Goal: Information Seeking & Learning: Learn about a topic

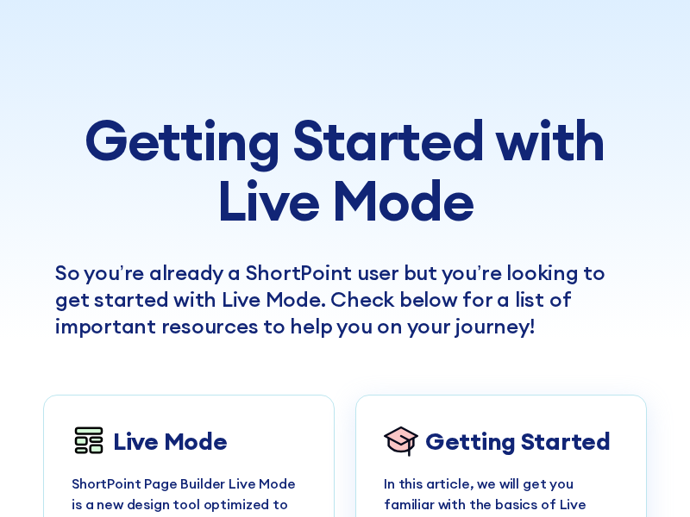
scroll to position [1905, 0]
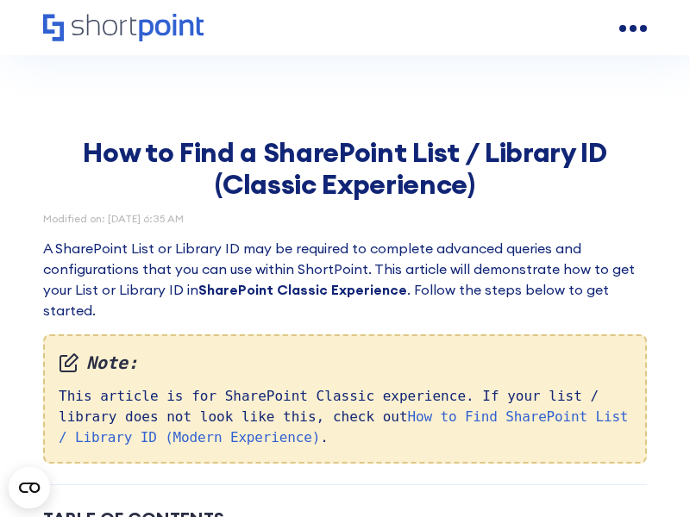
scroll to position [4470, 0]
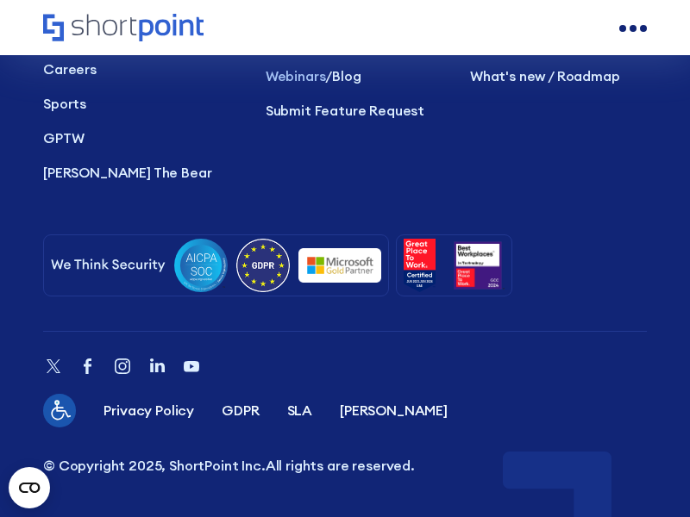
scroll to position [9823, 0]
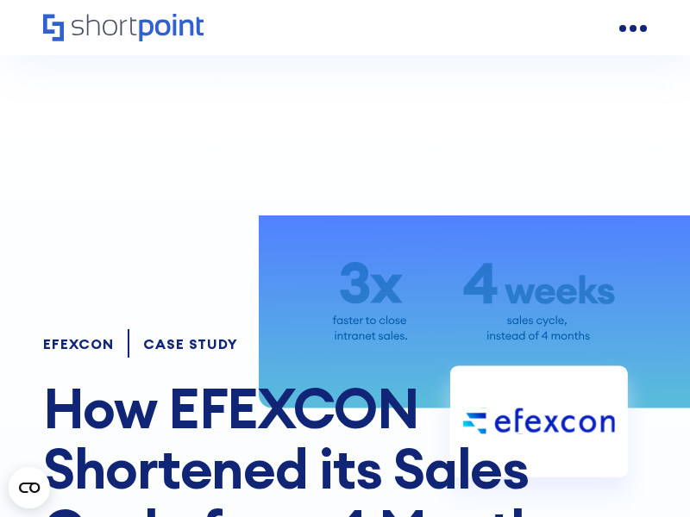
scroll to position [9838, 0]
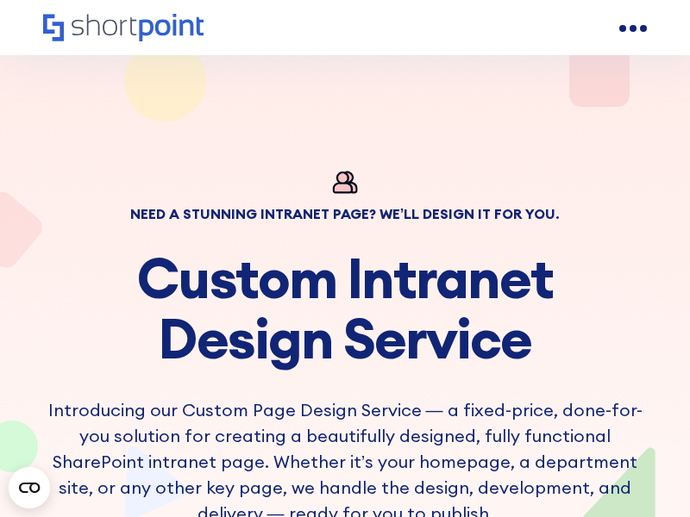
scroll to position [8504, 0]
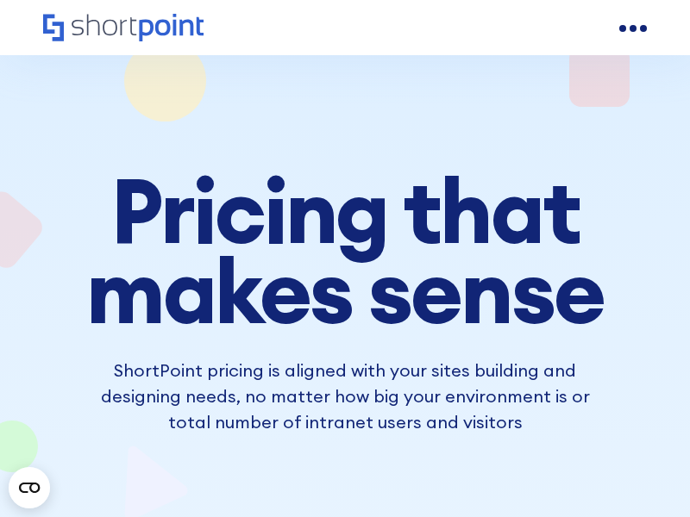
scroll to position [6791, 0]
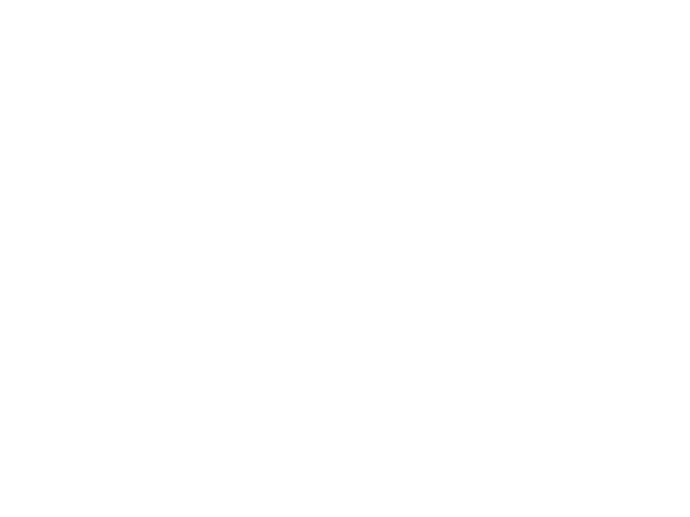
scroll to position [4828, 0]
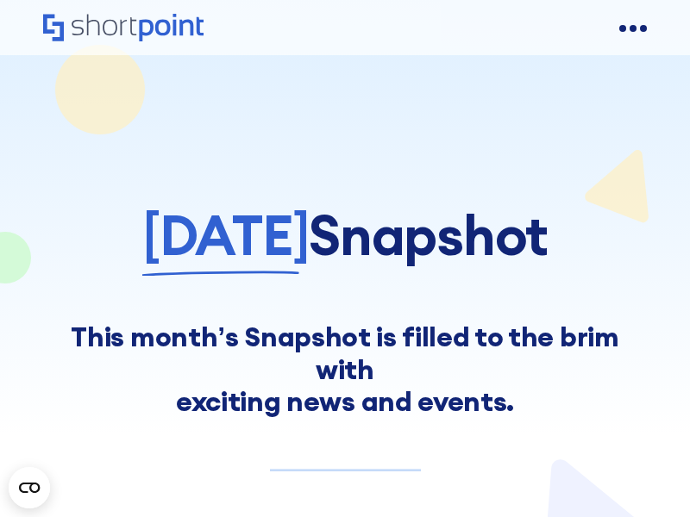
scroll to position [8145, 0]
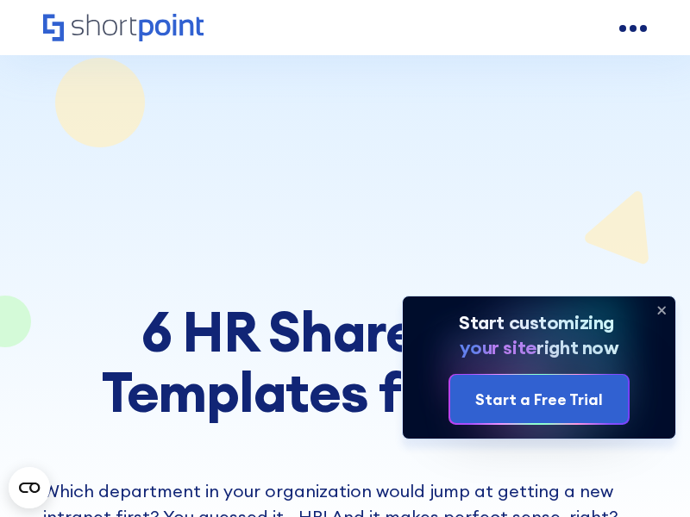
scroll to position [8577, 0]
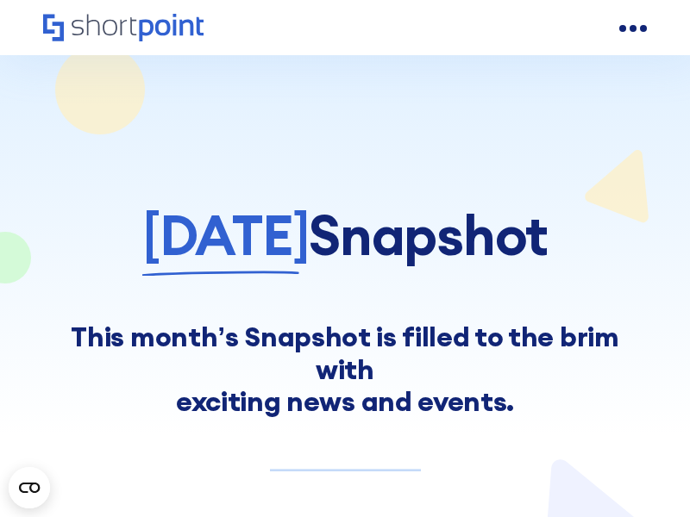
scroll to position [8381, 0]
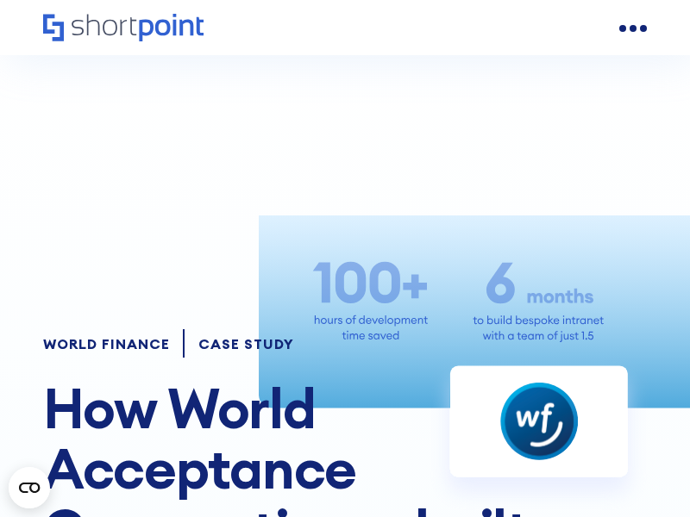
scroll to position [7184, 0]
